Goal: Check status: Check status

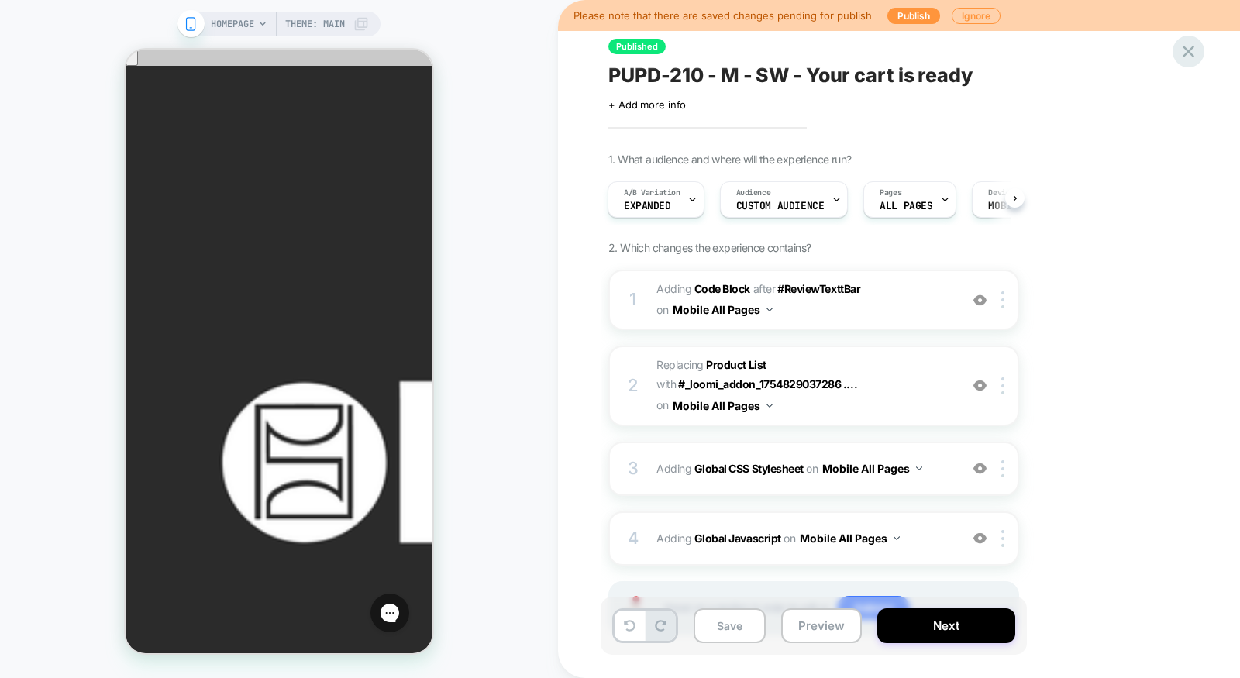
click at [1187, 57] on icon at bounding box center [1188, 51] width 21 height 21
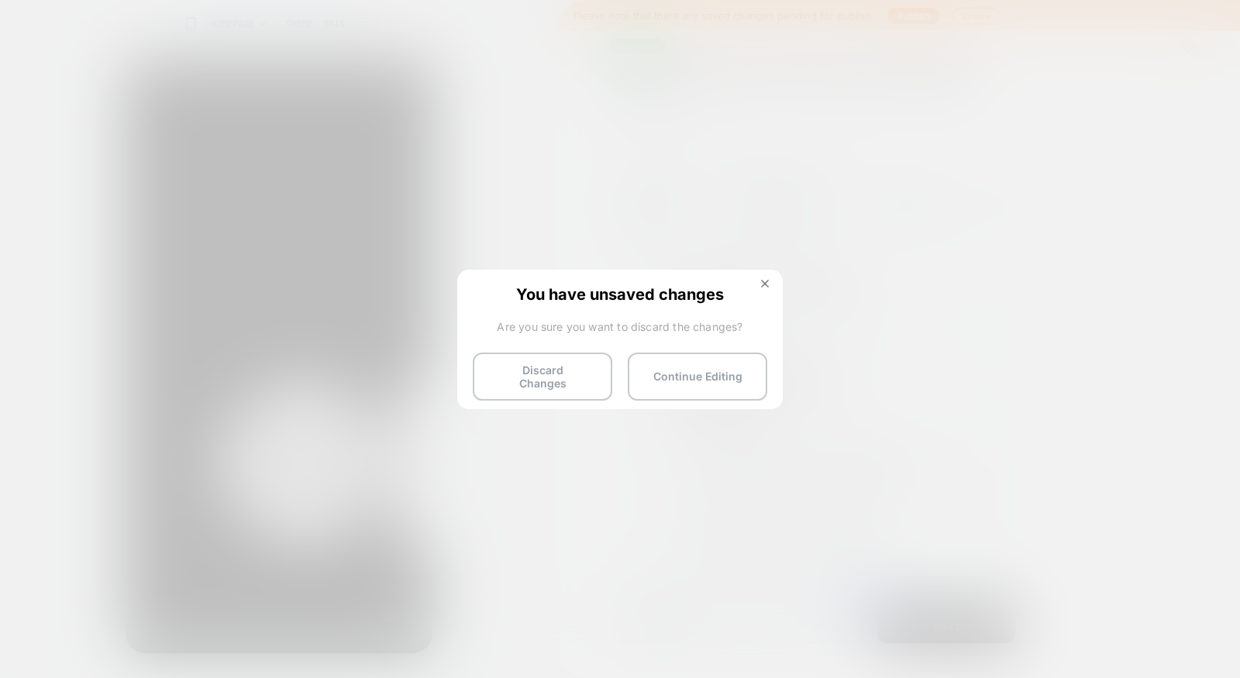
click at [517, 340] on div "You have unsaved changes Are you sure you want to discard the changes? Discard …" at bounding box center [619, 338] width 325 height 137
click at [517, 359] on button "Discard Changes" at bounding box center [542, 377] width 139 height 48
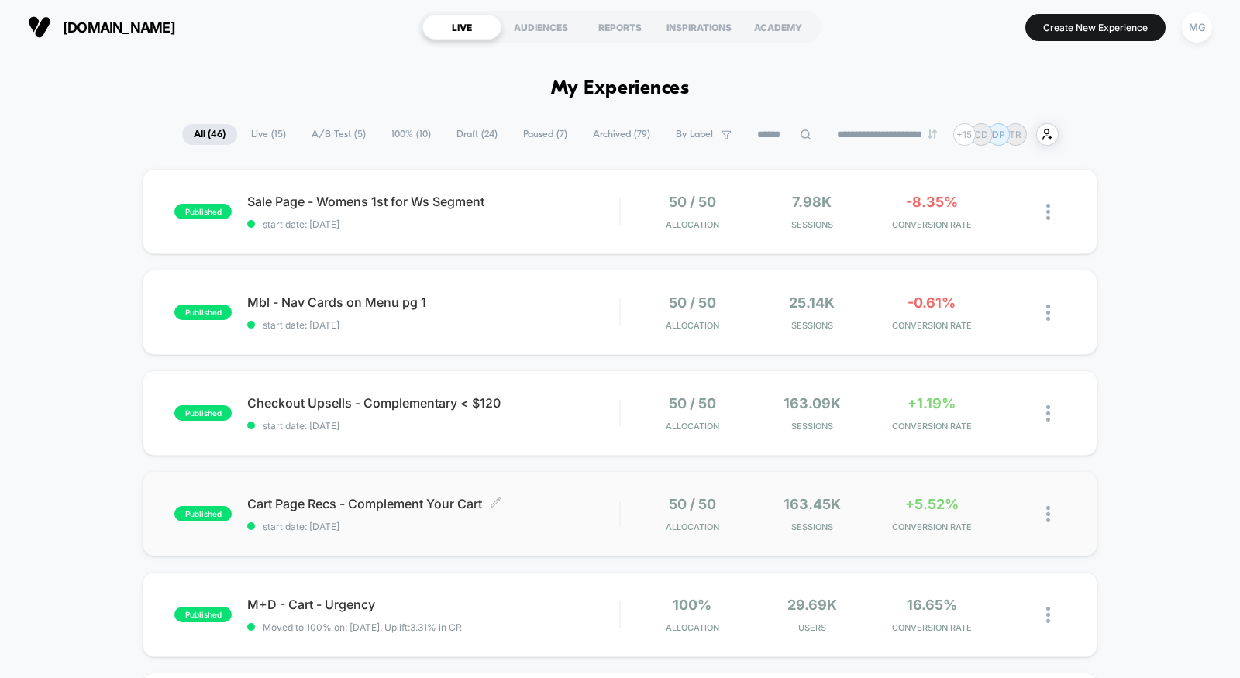
click at [556, 526] on span "start date: [DATE]" at bounding box center [433, 527] width 372 height 12
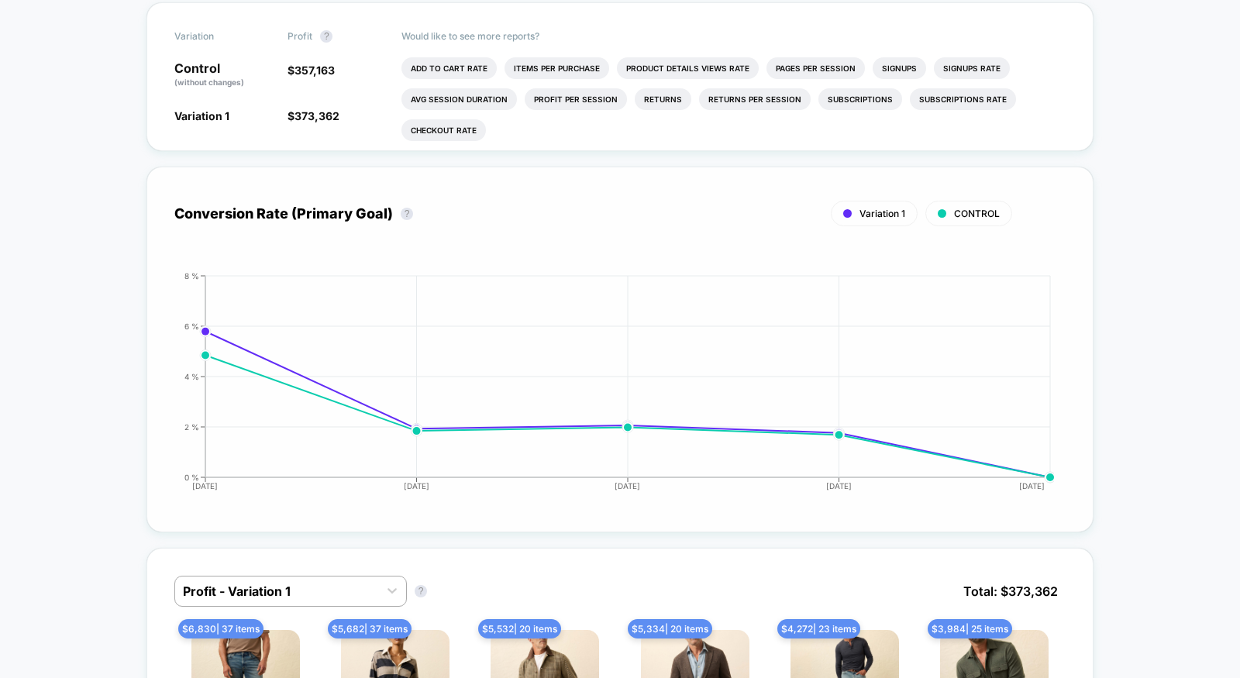
scroll to position [585, 0]
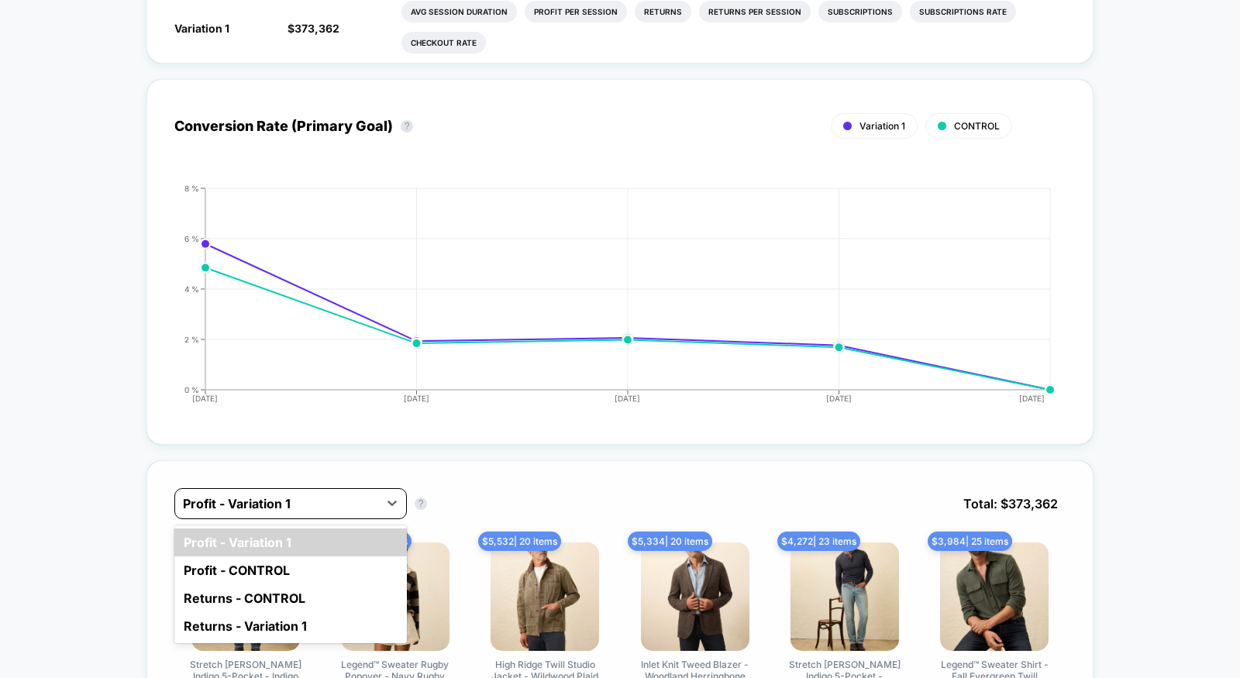
click at [284, 494] on div at bounding box center [276, 503] width 187 height 19
click at [363, 354] on icon "[DATE] [DATE] [DATE] [DATE] [DATE] 0 % 2 % 4 % 6 % 8 %" at bounding box center [604, 300] width 899 height 232
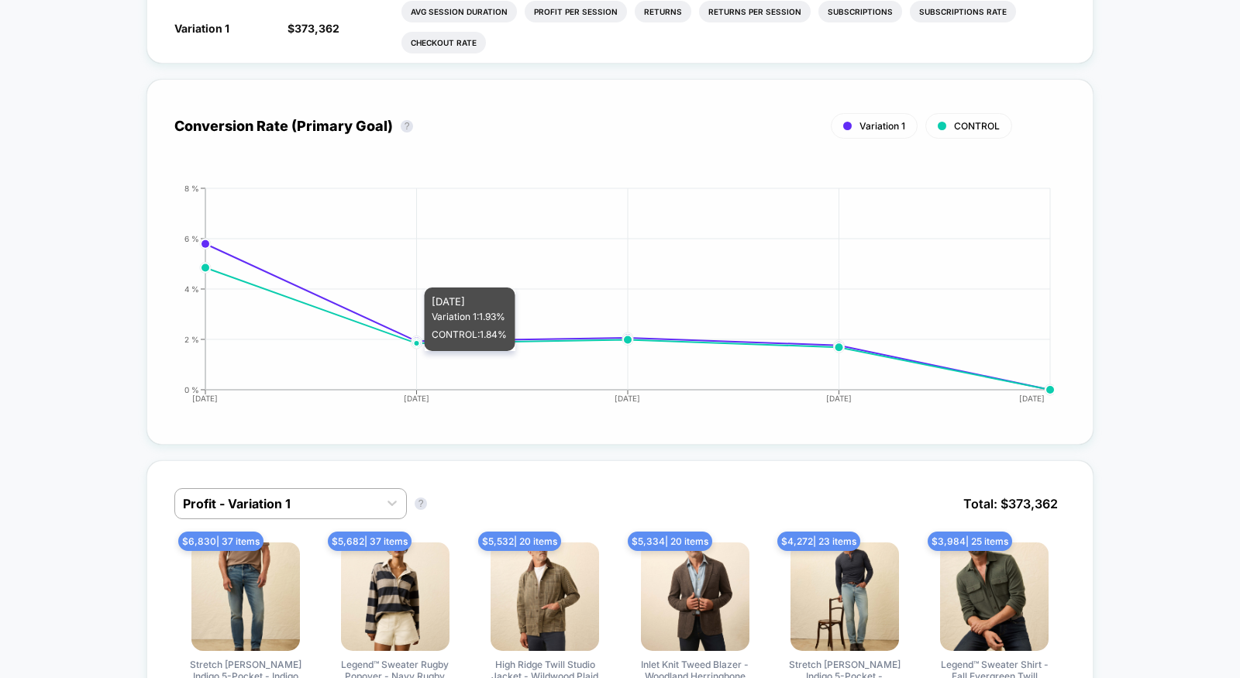
scroll to position [0, 0]
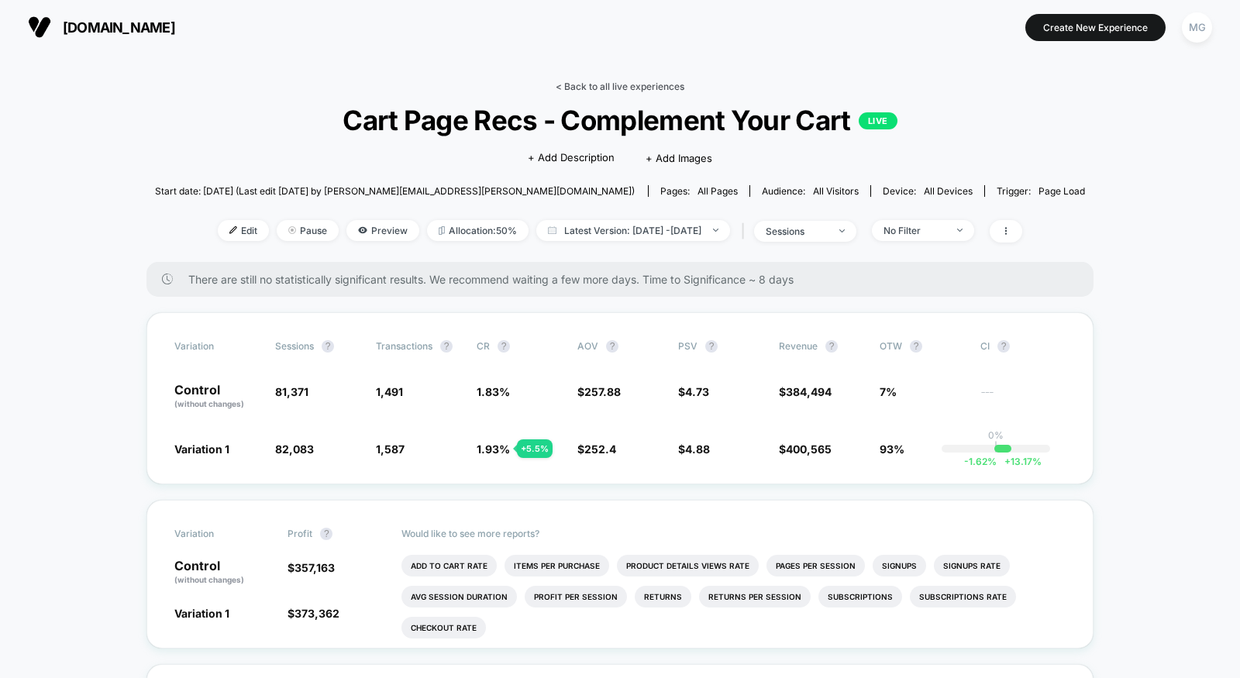
click at [639, 81] on link "< Back to all live experiences" at bounding box center [620, 87] width 129 height 12
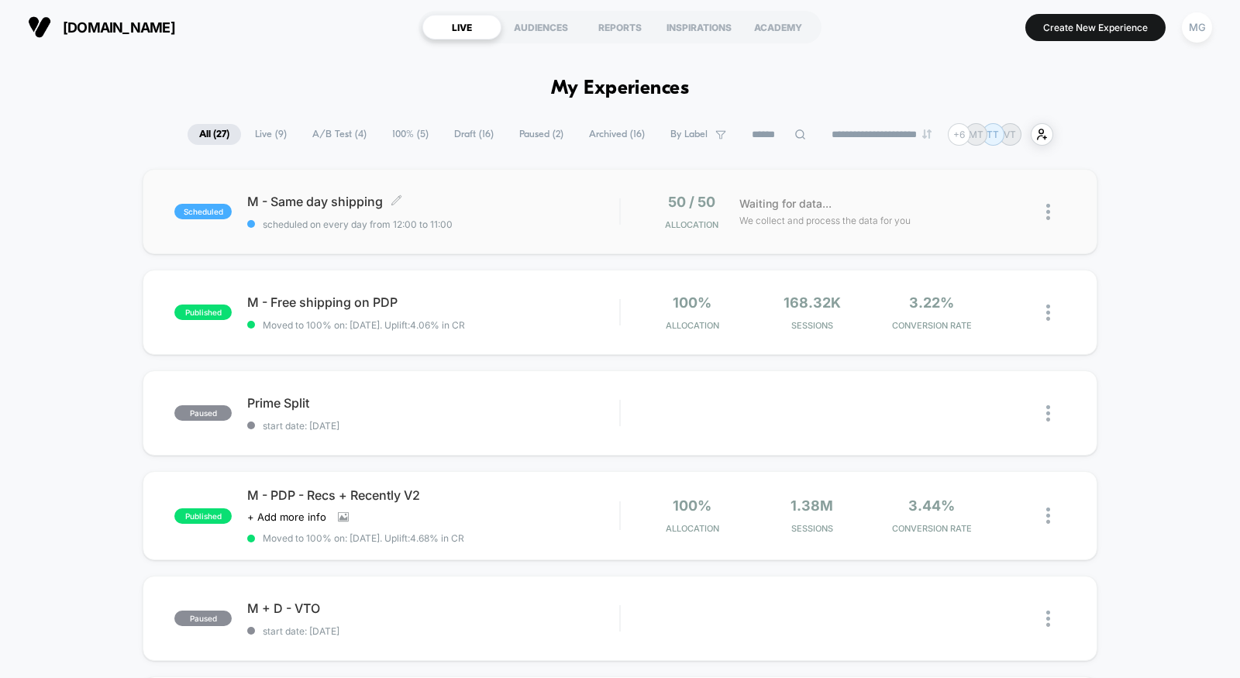
click at [516, 210] on div "M - Same day shipping Click to edit experience details Click to edit experience…" at bounding box center [433, 212] width 372 height 36
